Goal: Task Accomplishment & Management: Manage account settings

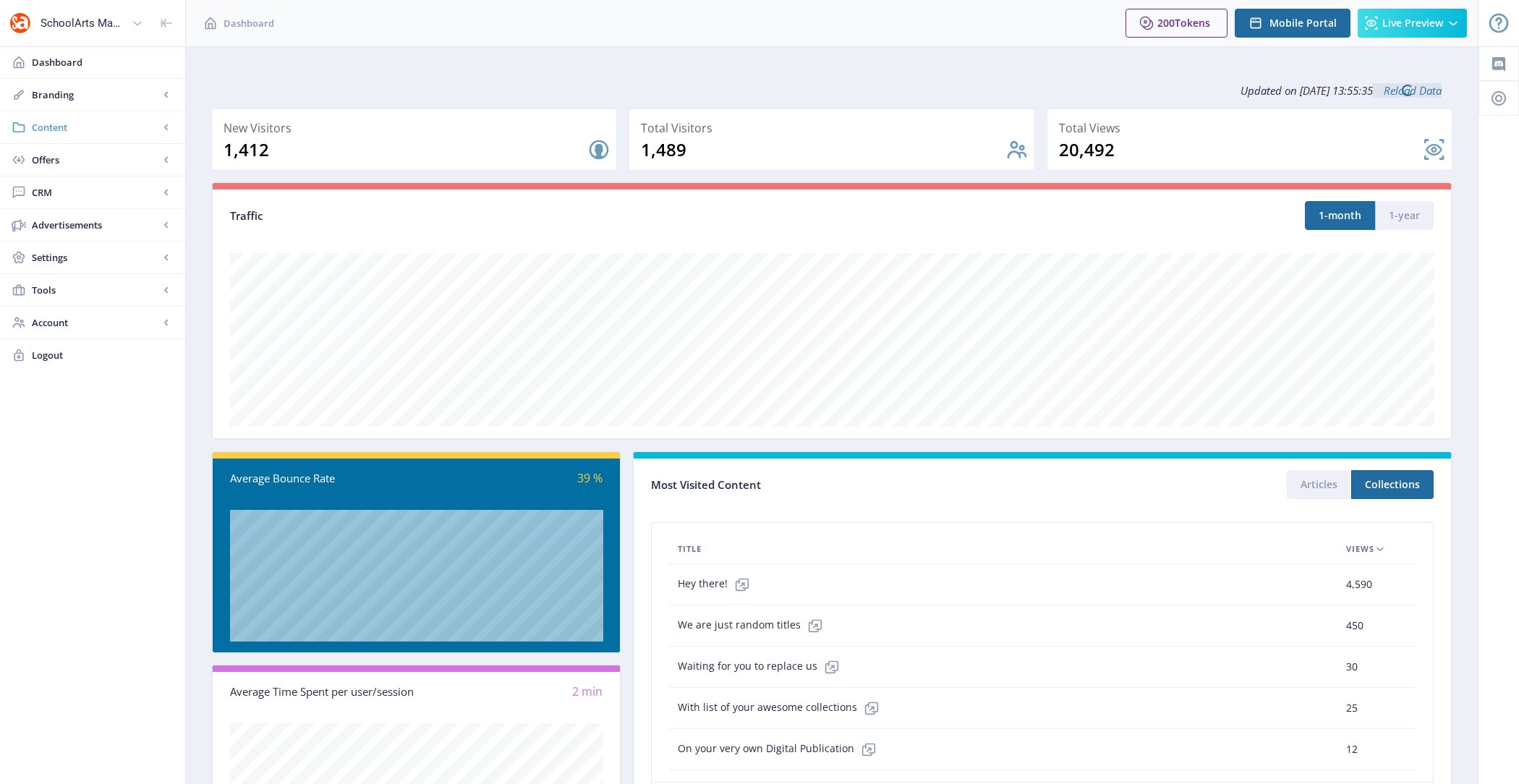
click at [135, 133] on span "Content" at bounding box center [95, 127] width 127 height 14
click at [128, 197] on span "Collections" at bounding box center [108, 192] width 124 height 14
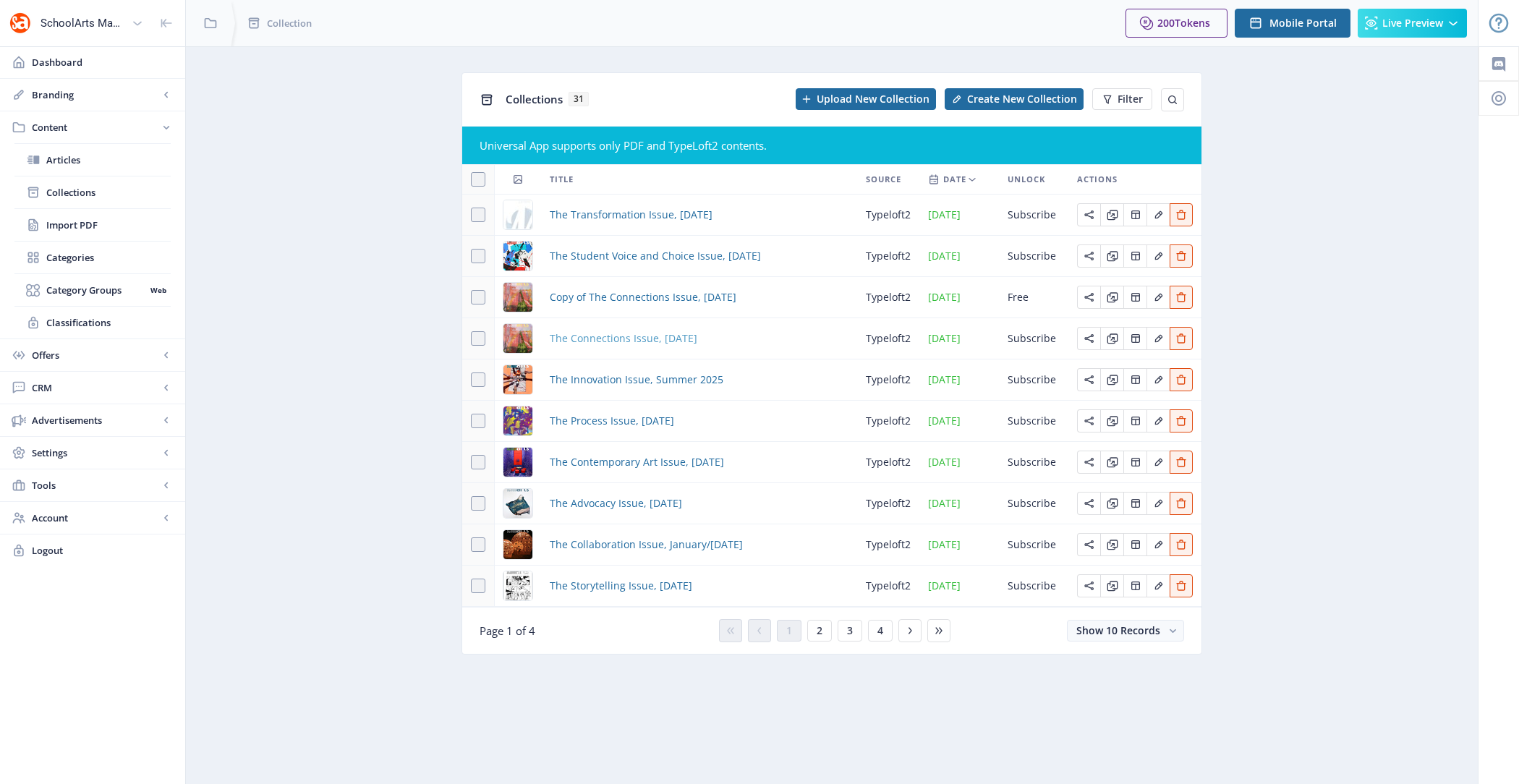
click at [628, 339] on span "The Connections Issue, [DATE]" at bounding box center [623, 339] width 147 height 18
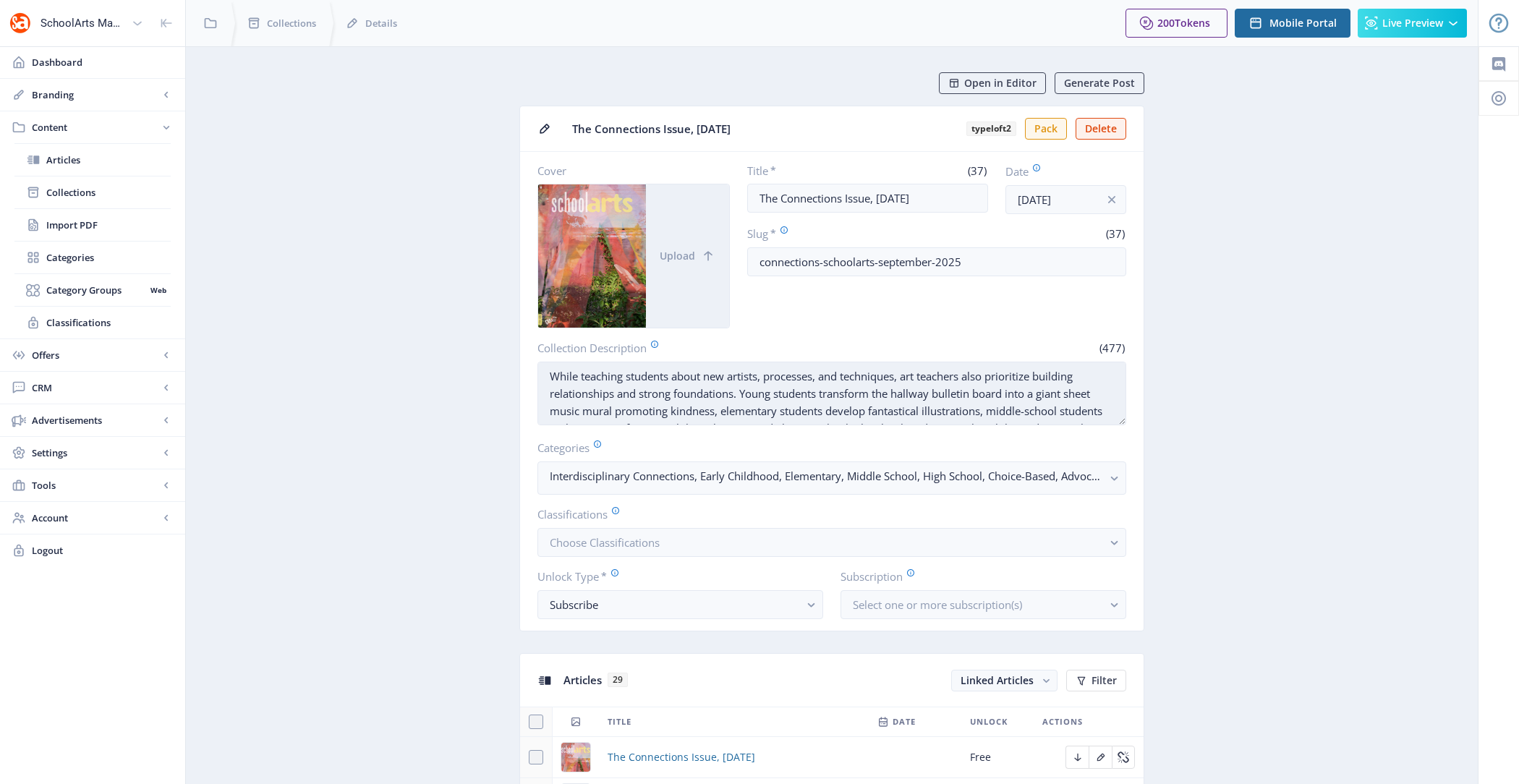
scroll to position [34, 0]
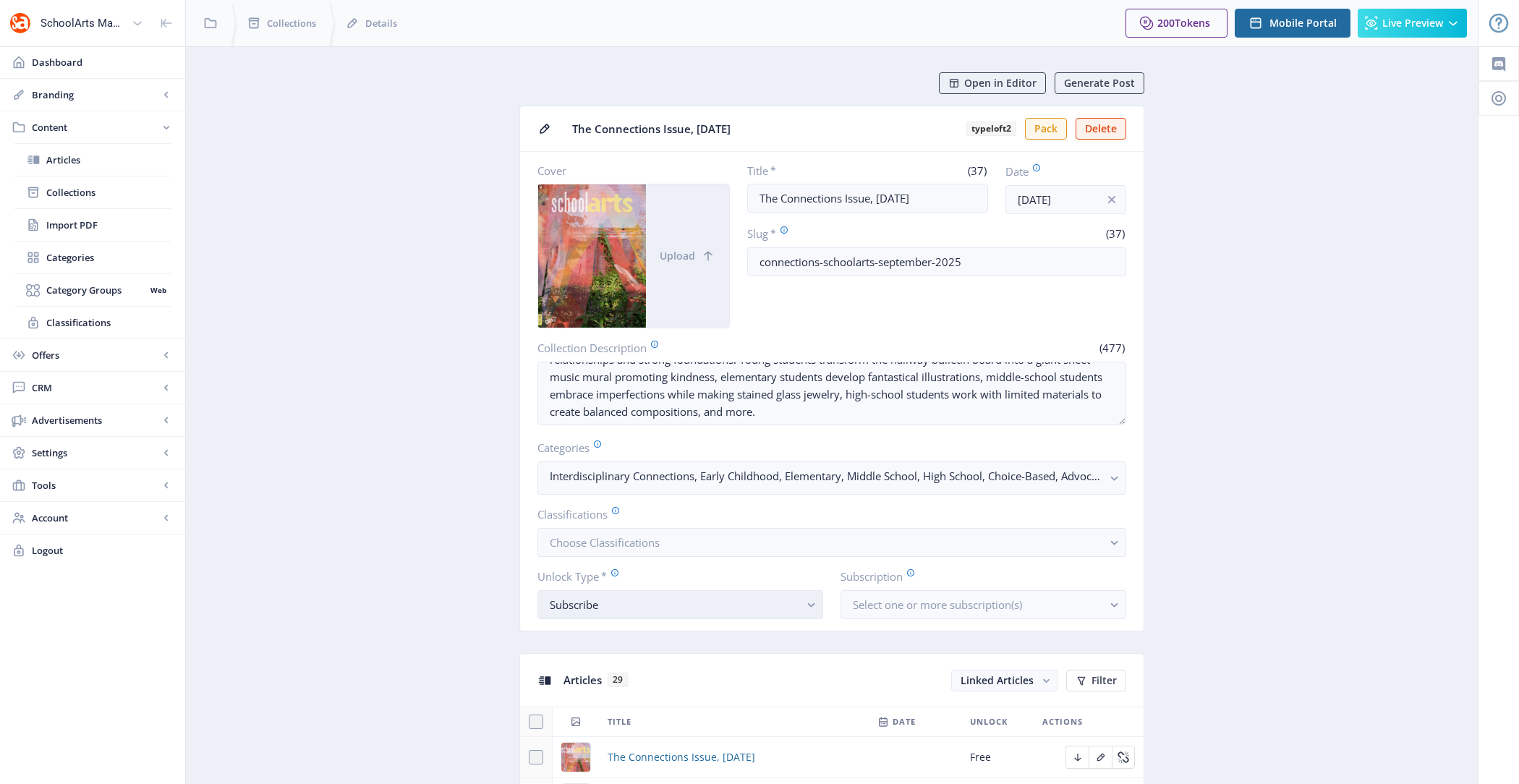
click at [739, 605] on div "Subscribe" at bounding box center [674, 605] width 249 height 18
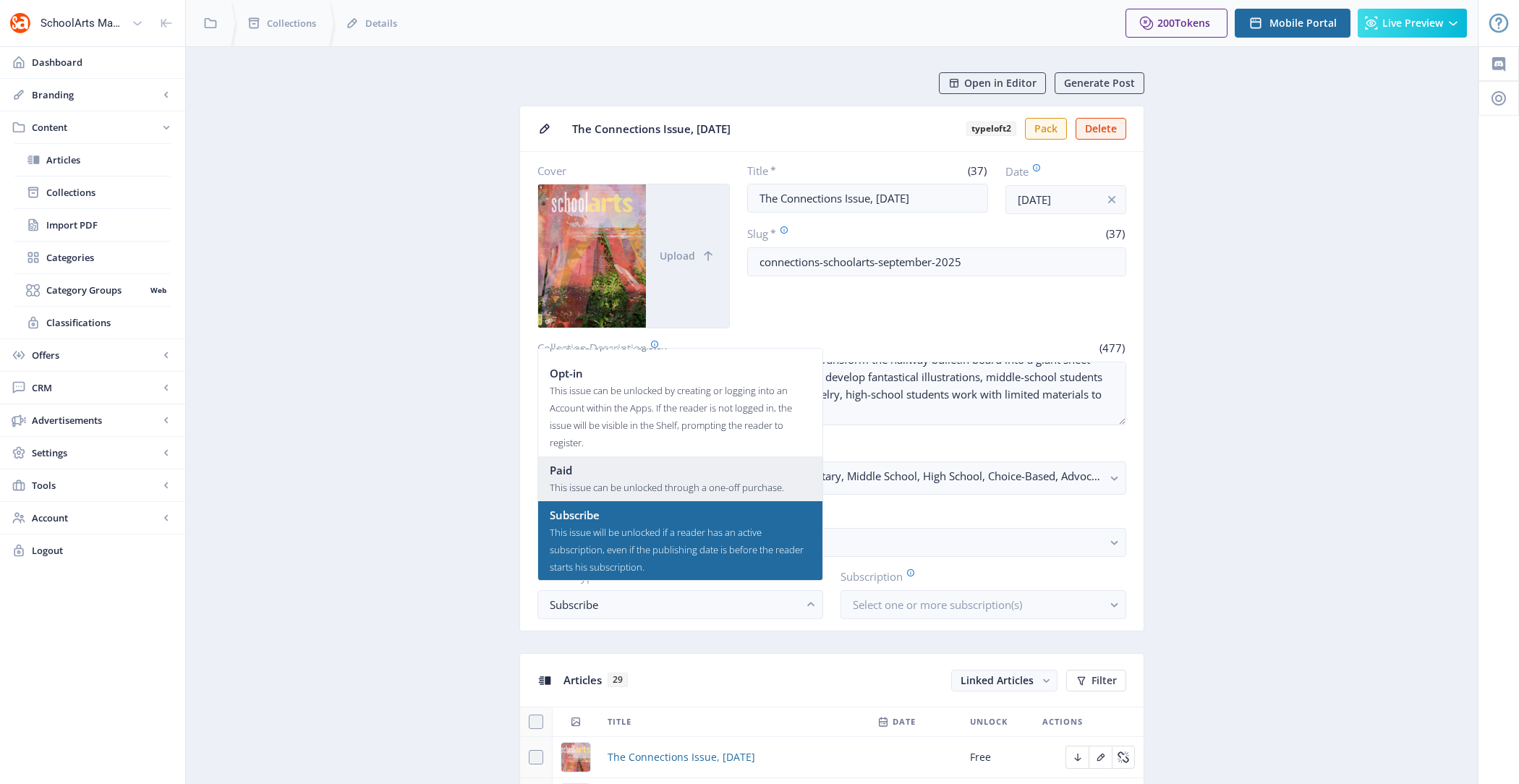
scroll to position [0, 0]
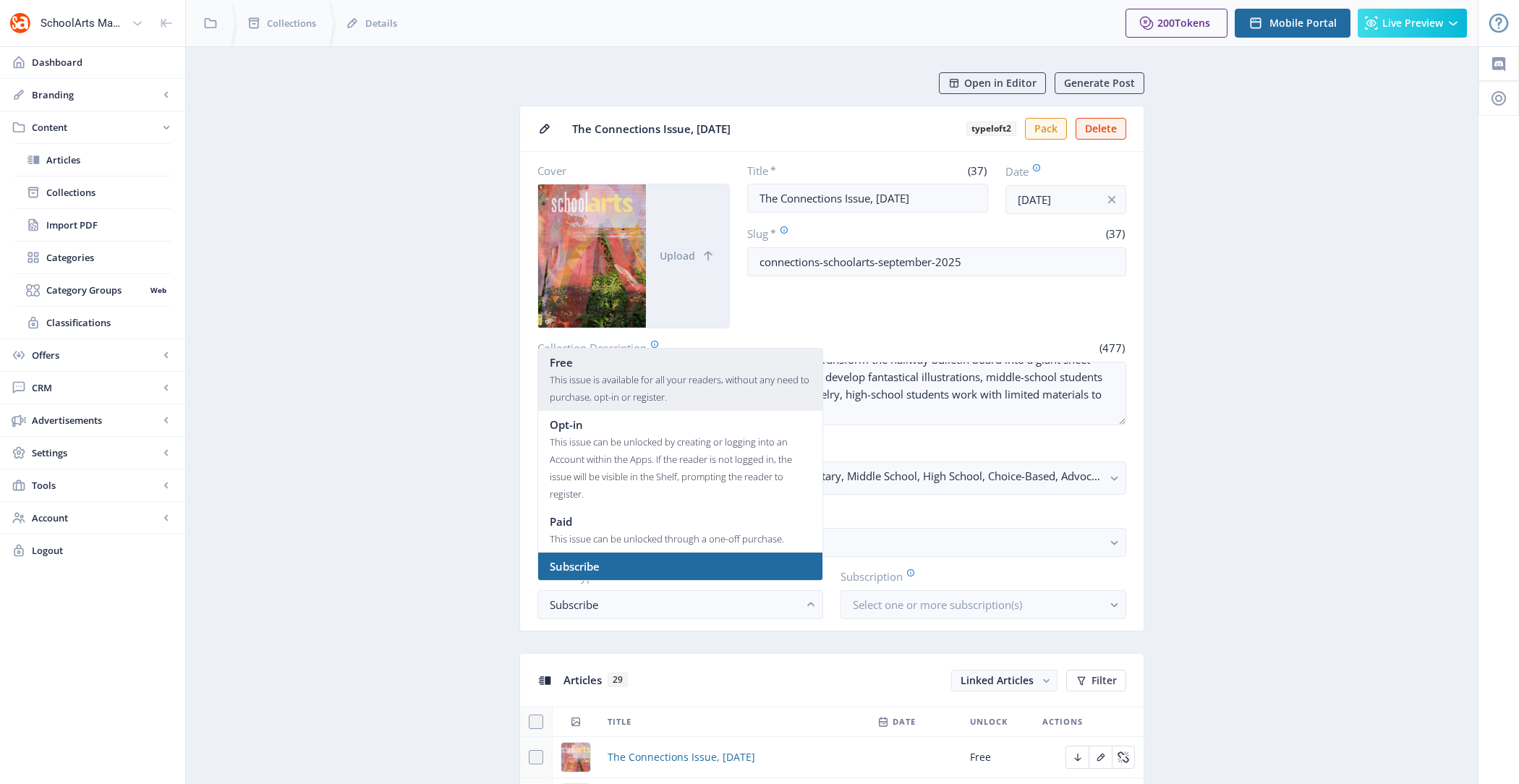
click at [703, 368] on div "Free" at bounding box center [680, 362] width 261 height 18
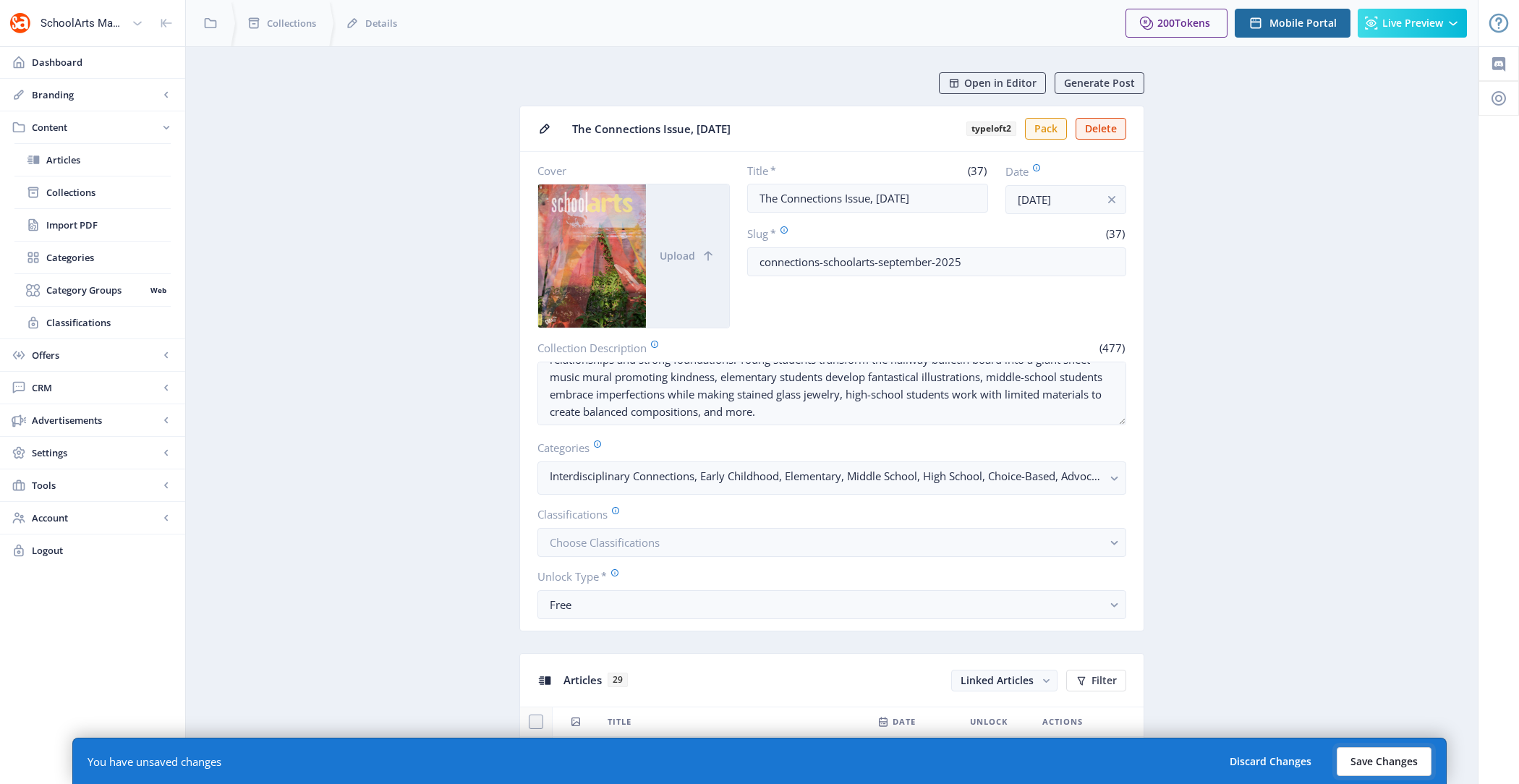
click at [1386, 760] on button "Save Changes" at bounding box center [1384, 761] width 95 height 29
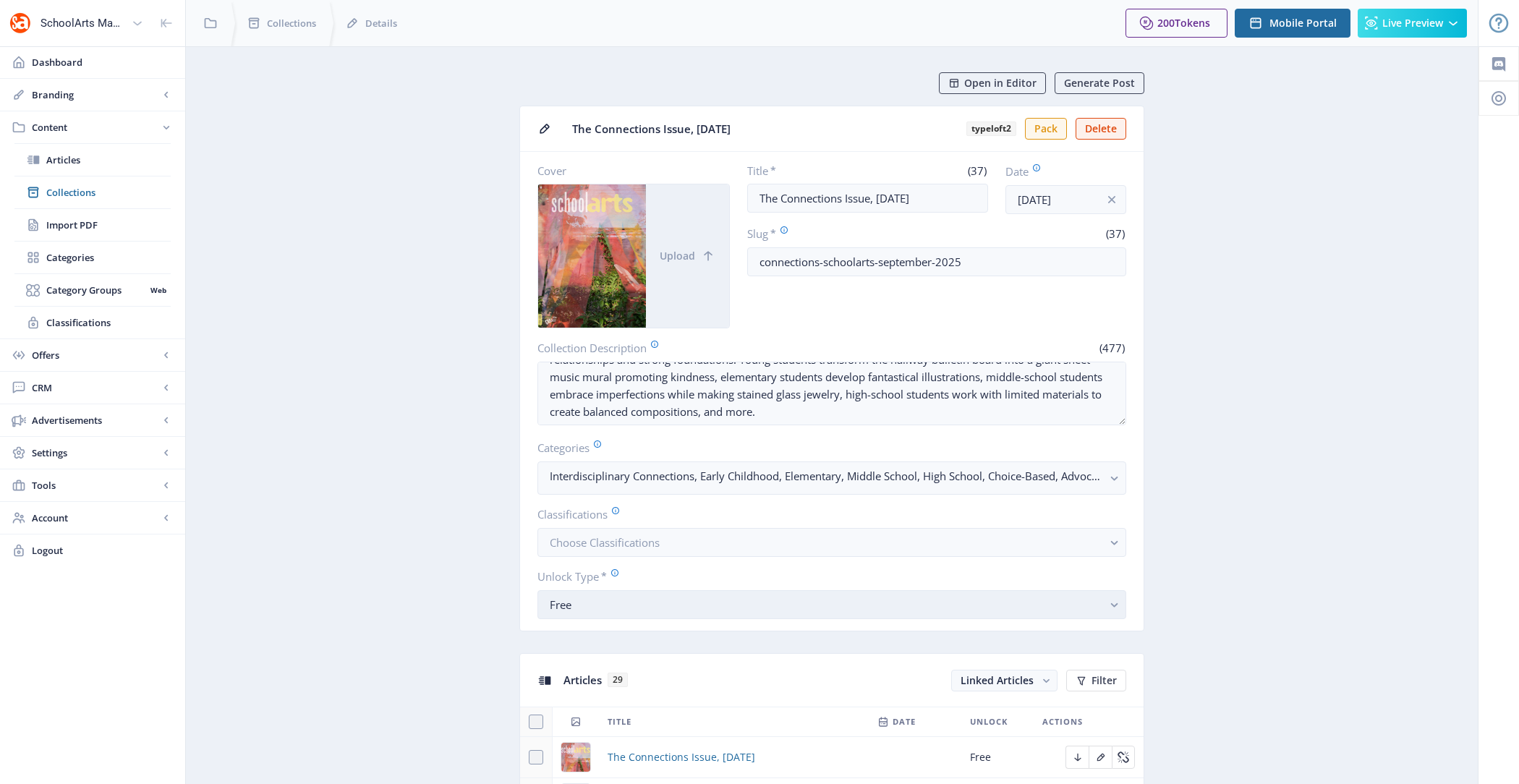
click at [602, 596] on div "Free" at bounding box center [826, 605] width 553 height 18
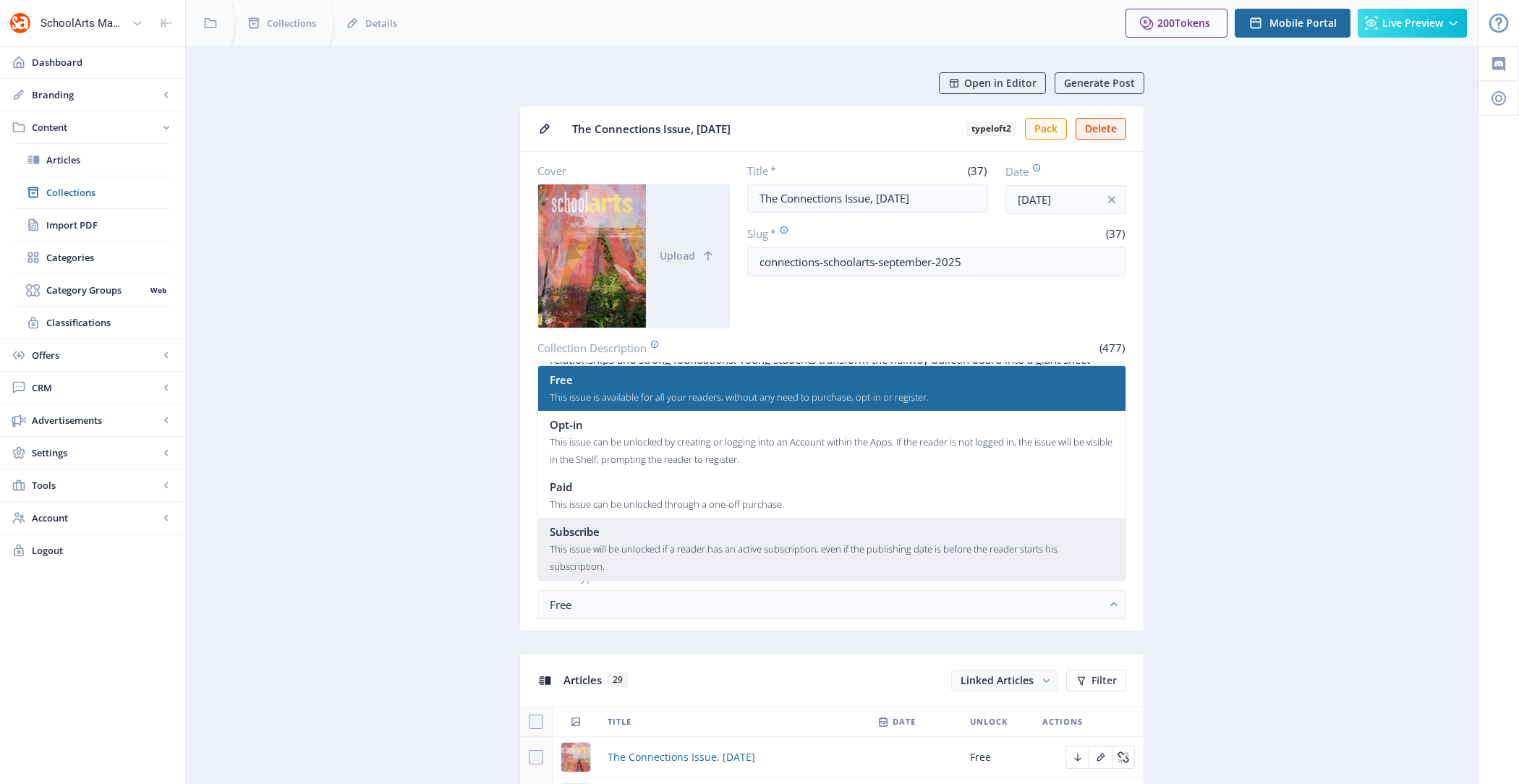
click at [635, 534] on div "Subscribe" at bounding box center [832, 532] width 565 height 18
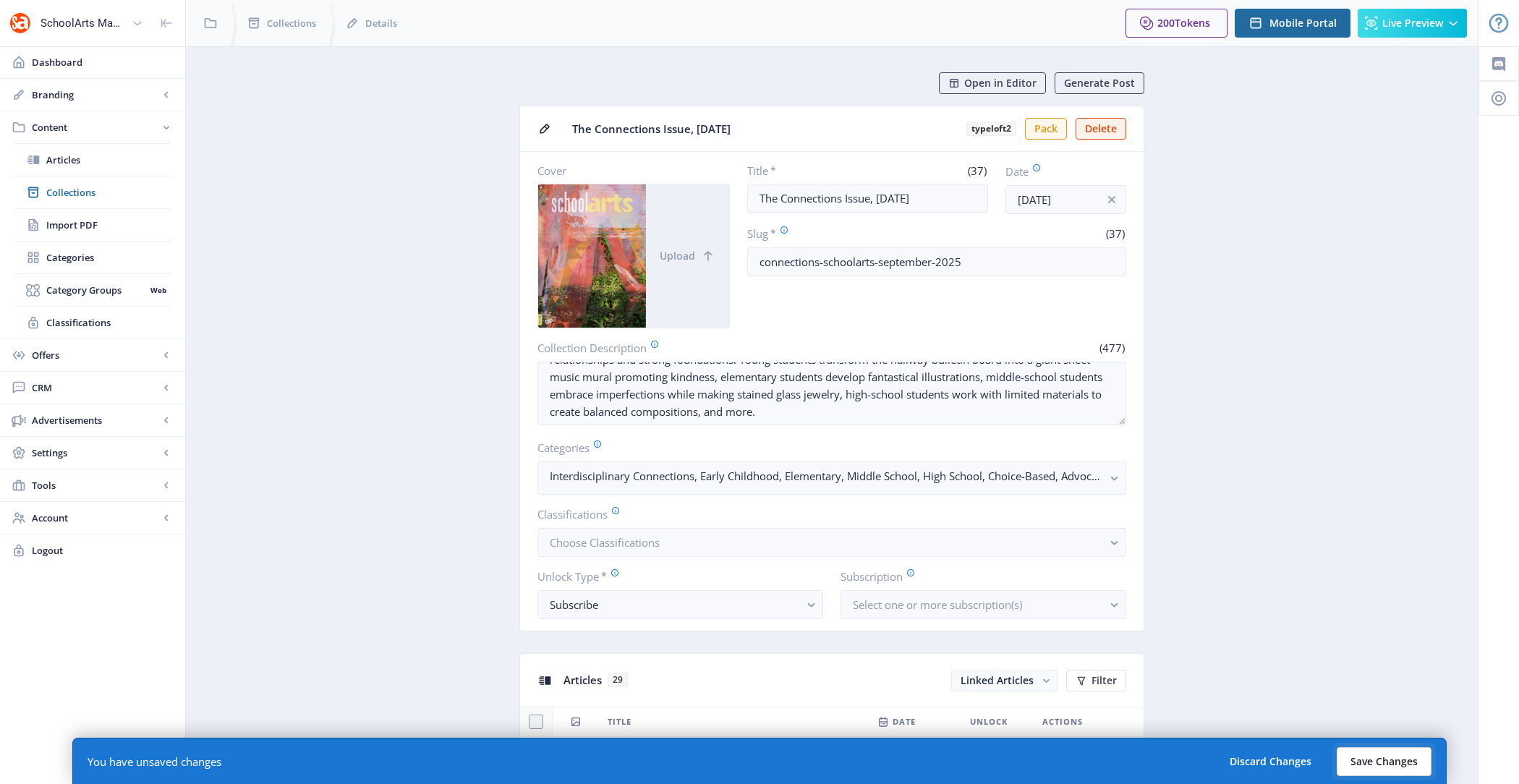
click at [1396, 754] on button "Save Changes" at bounding box center [1384, 761] width 95 height 29
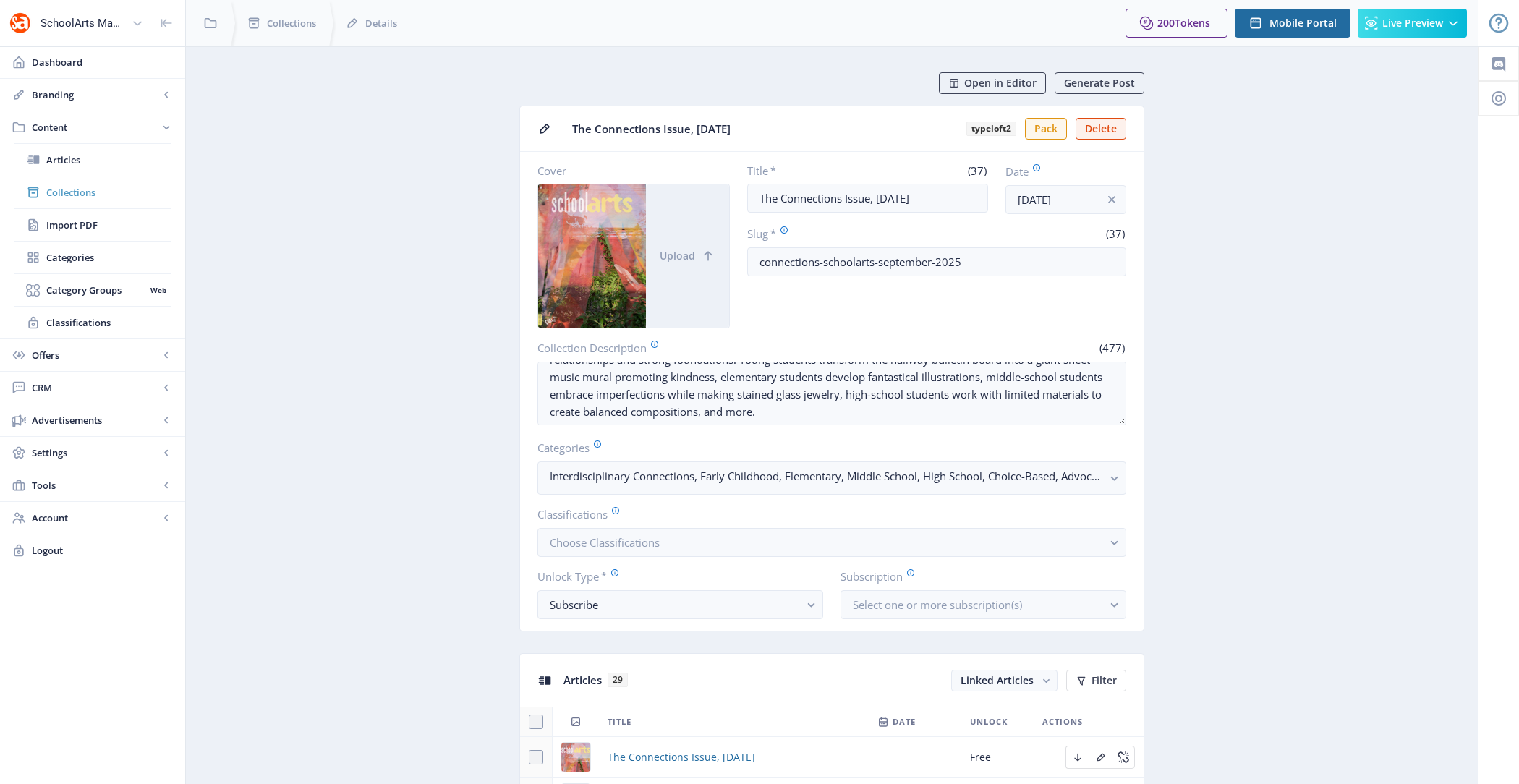
click at [121, 185] on span "Collections" at bounding box center [108, 192] width 124 height 14
